Goal: Task Accomplishment & Management: Manage account settings

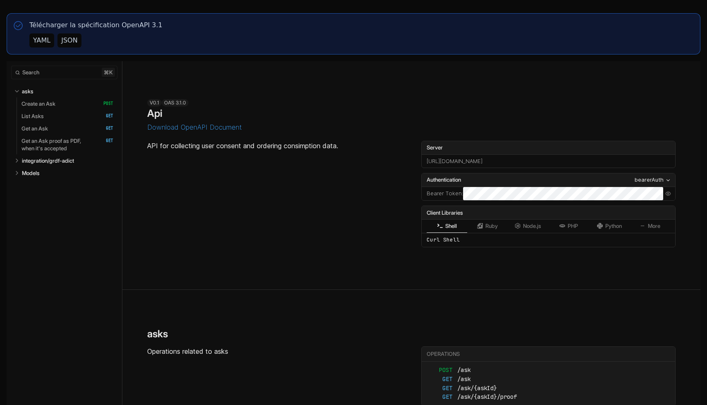
select select "**********"
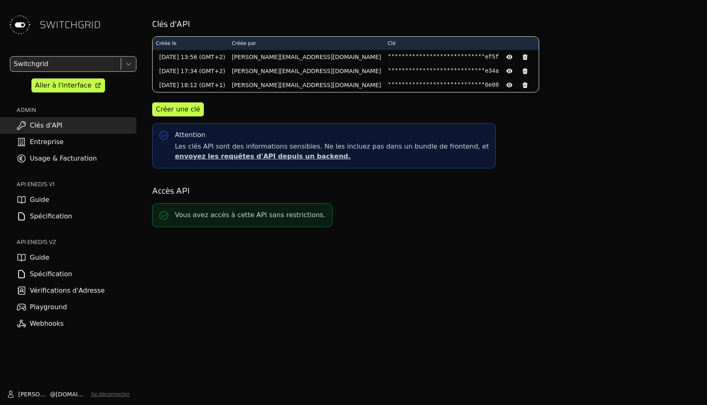
click at [94, 55] on div "SWITCHGRID Switchgrid Aller à l'interface ADMIN Clés d'API Entreprise Usage & F…" at bounding box center [68, 202] width 136 height 405
click at [96, 64] on div at bounding box center [64, 64] width 105 height 12
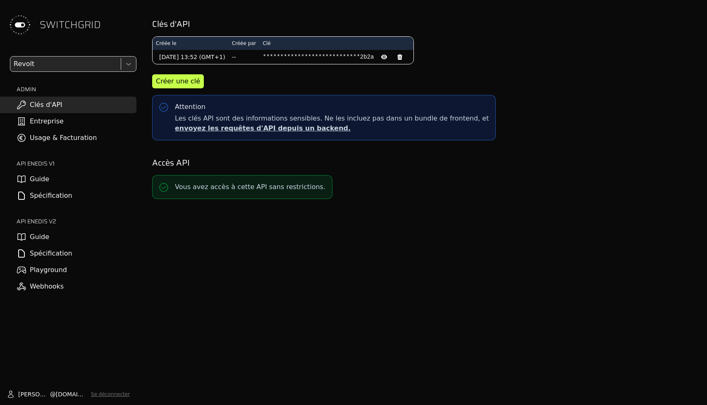
click at [74, 121] on link "Entreprise" at bounding box center [68, 121] width 136 height 17
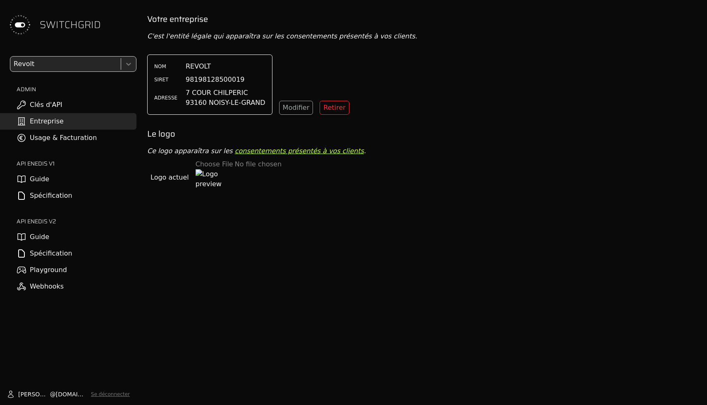
click at [74, 136] on link "Usage & Facturation" at bounding box center [68, 138] width 136 height 17
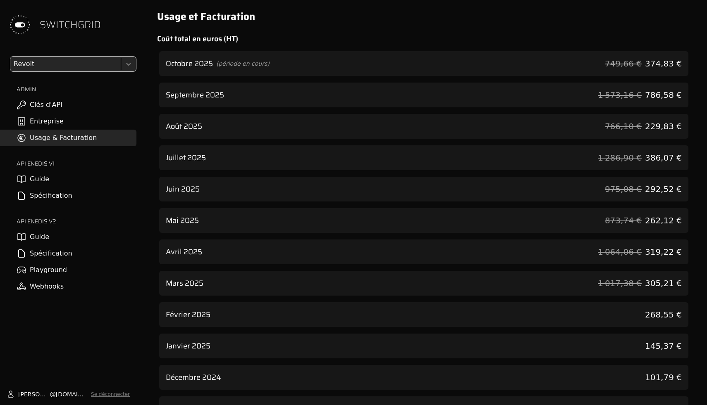
click at [475, 57] on div "Octobre 2025 (période en cours) 749,66 € 374,83 €" at bounding box center [423, 63] width 529 height 25
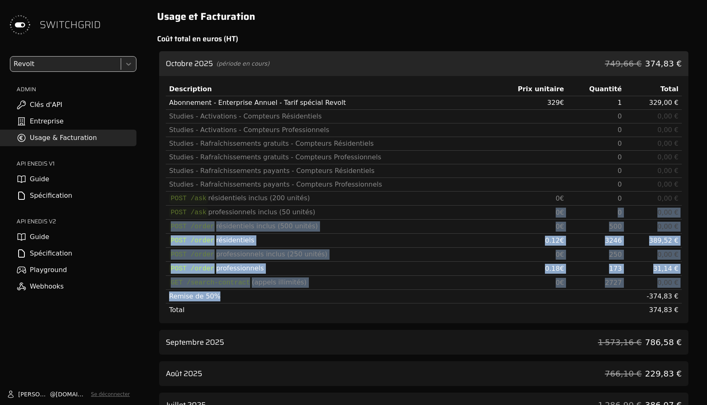
drag, startPoint x: 551, startPoint y: 299, endPoint x: 508, endPoint y: 143, distance: 161.4
click at [508, 147] on tbody "Abonnement - Enterprise Annuel - Tarif spécial Revolt 329 € 1 329,00 € Studies …" at bounding box center [424, 206] width 516 height 221
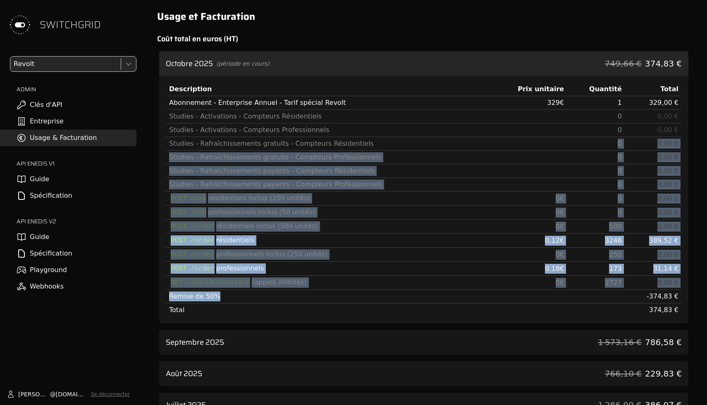
click at [650, 243] on td "389,52 €" at bounding box center [653, 241] width 57 height 14
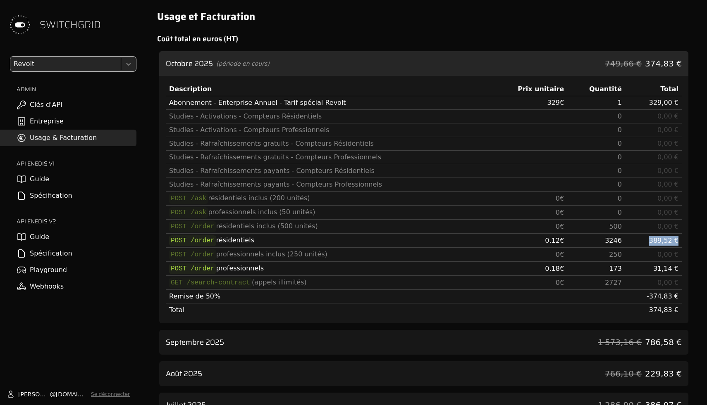
drag, startPoint x: 650, startPoint y: 243, endPoint x: 677, endPoint y: 243, distance: 26.9
click at [677, 243] on td "389,52 €" at bounding box center [653, 241] width 57 height 14
click at [677, 243] on span "389,52 €" at bounding box center [663, 241] width 29 height 8
click at [558, 336] on div "Septembre 2025 1 573,16 € 786,58 €" at bounding box center [423, 342] width 529 height 25
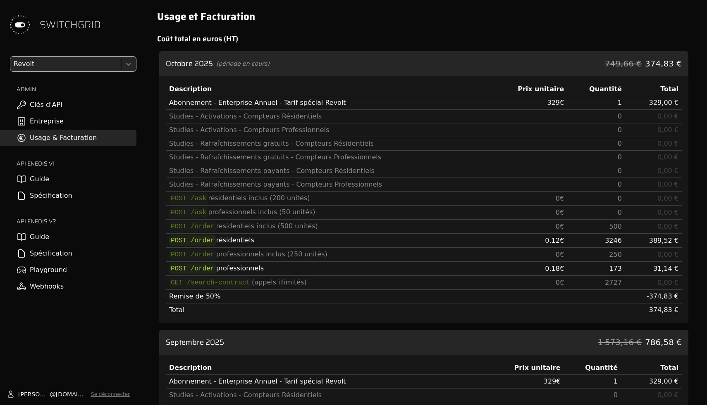
scroll to position [190, 0]
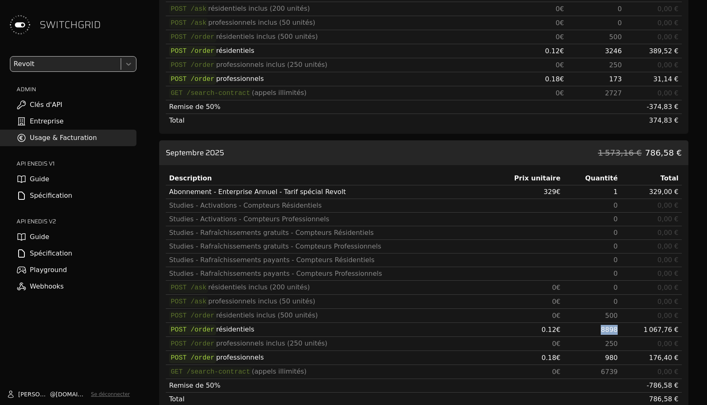
drag, startPoint x: 593, startPoint y: 328, endPoint x: 643, endPoint y: 328, distance: 49.6
click at [643, 328] on tr "POST /order résidentiels 0.12 € 8898 1 067,76 €" at bounding box center [424, 330] width 516 height 14
copy span "8898"
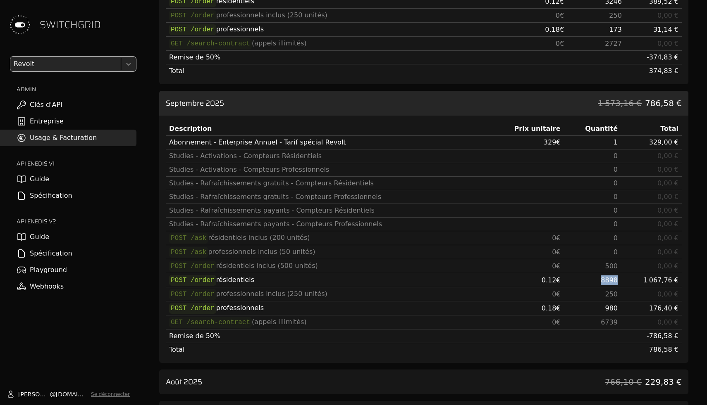
scroll to position [341, 0]
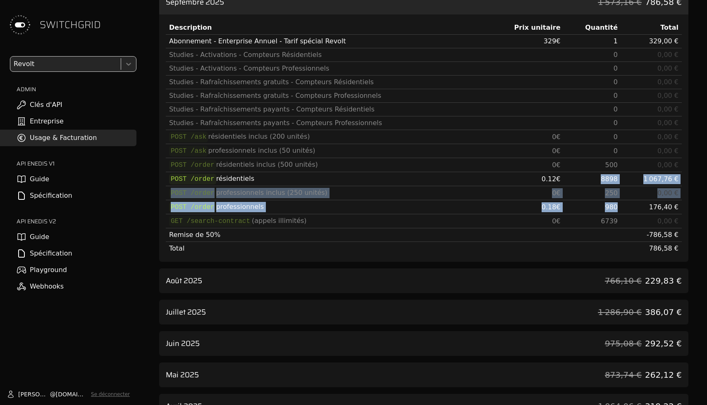
drag, startPoint x: 621, startPoint y: 207, endPoint x: 597, endPoint y: 179, distance: 37.6
click at [597, 179] on tbody "Abonnement - Enterprise Annuel - Tarif spécial Revolt 329 € 1 329,00 € Studies …" at bounding box center [424, 145] width 516 height 221
click at [597, 179] on td "8898" at bounding box center [592, 179] width 57 height 14
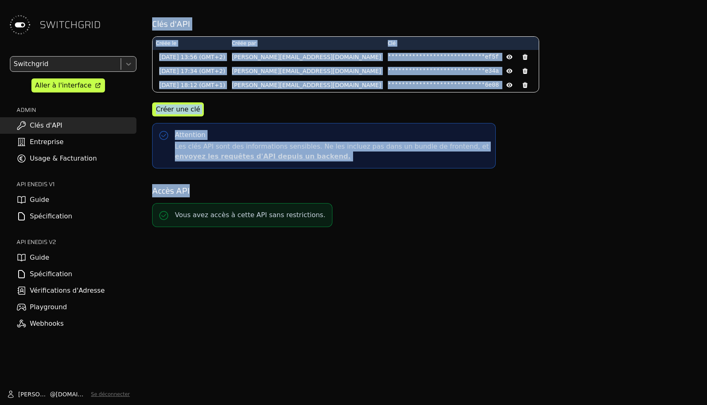
drag, startPoint x: 215, startPoint y: 143, endPoint x: 255, endPoint y: 247, distance: 111.3
click at [255, 247] on div "**********" at bounding box center [424, 202] width 566 height 405
